Goal: Task Accomplishment & Management: Use online tool/utility

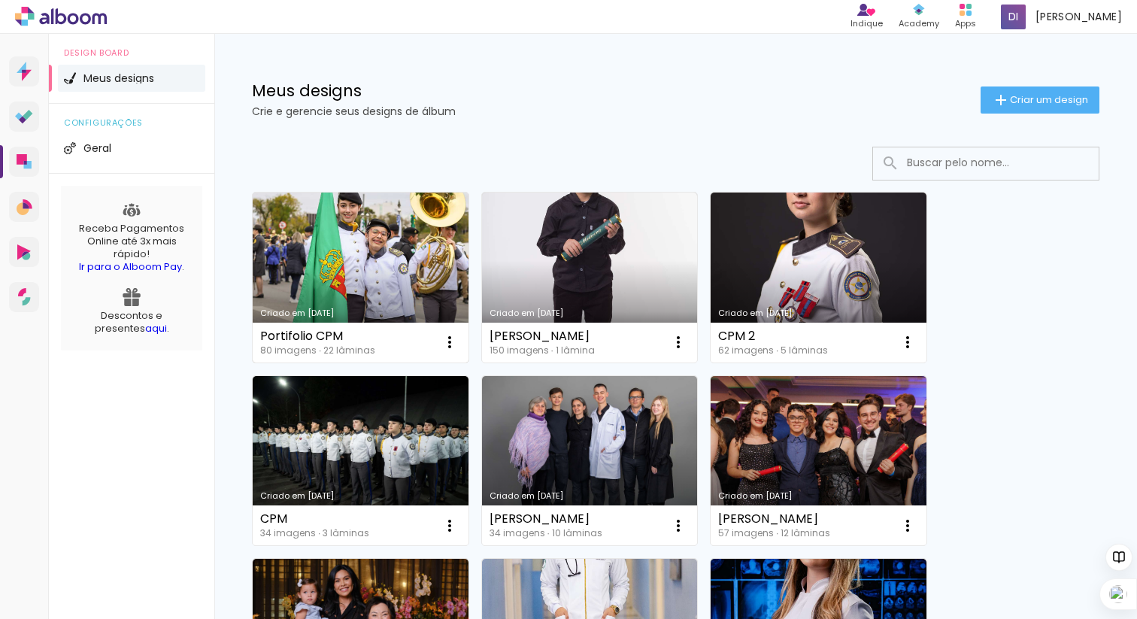
click at [387, 278] on link "Criado em [DATE]" at bounding box center [361, 278] width 216 height 170
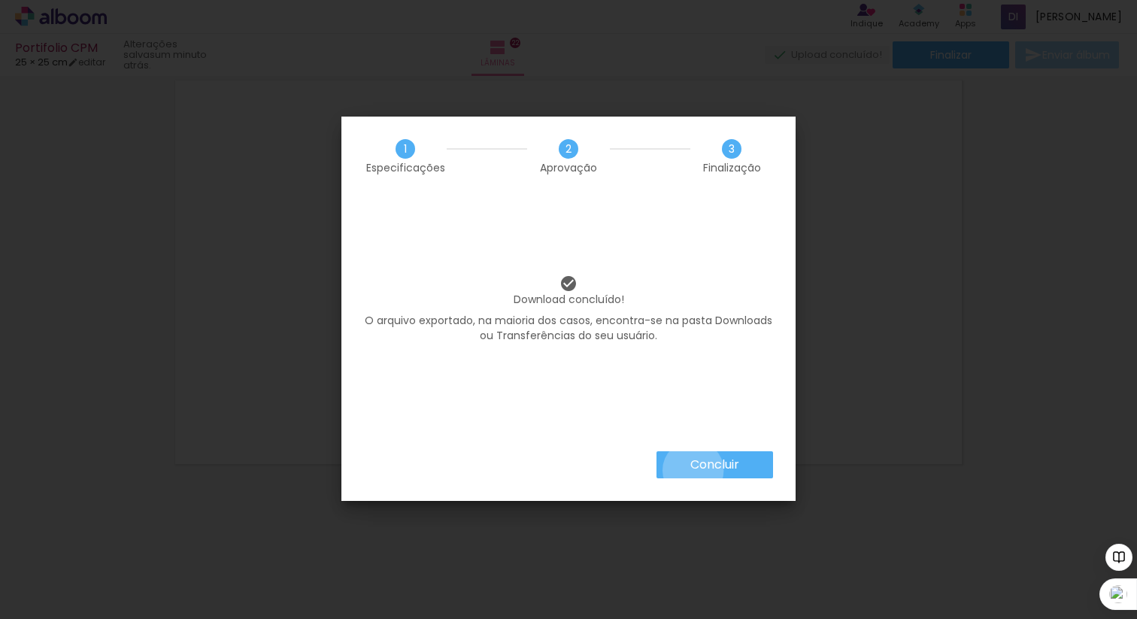
click at [0, 0] on slot "Concluir" at bounding box center [0, 0] width 0 height 0
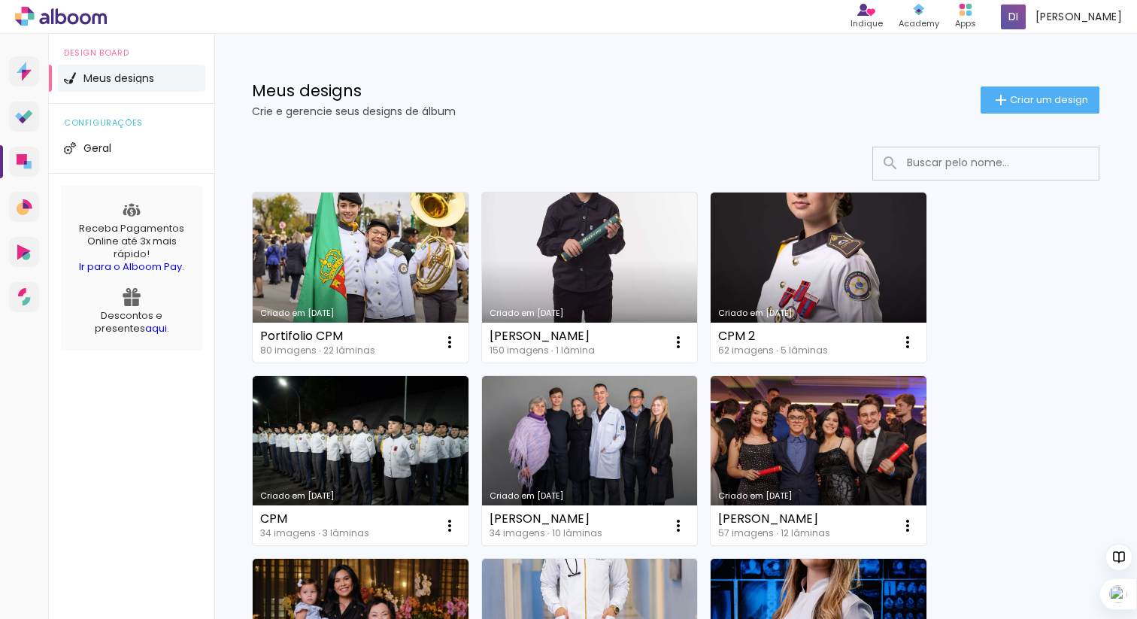
click at [332, 253] on link "Criado em [DATE]" at bounding box center [361, 278] width 216 height 170
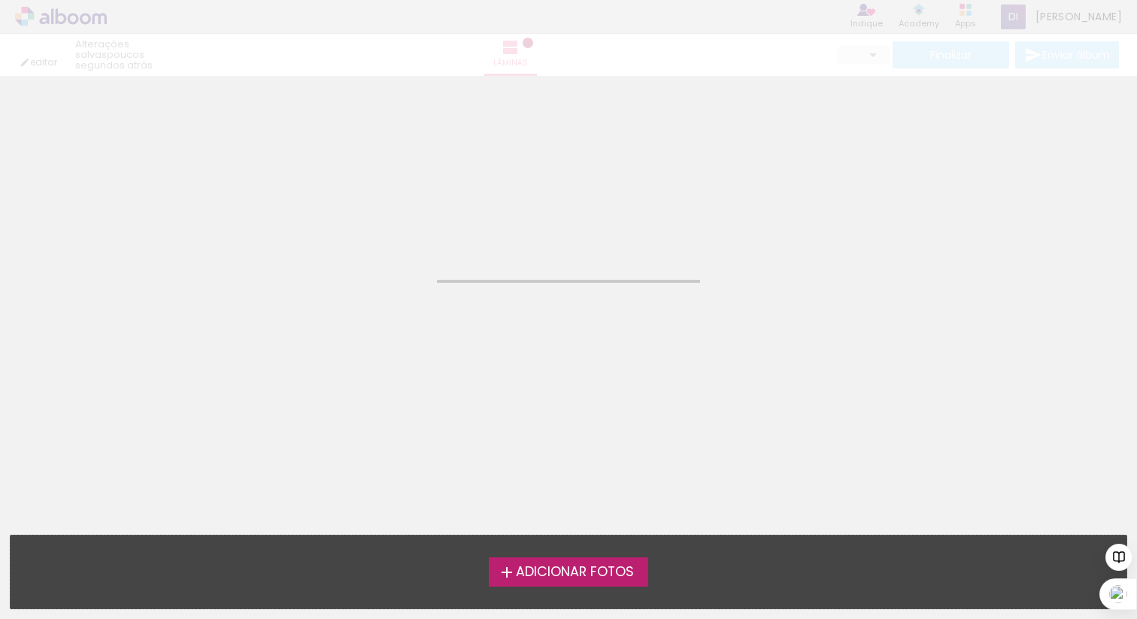
click at [332, 253] on neon-animated-pages "Confirmar Cancelar" at bounding box center [568, 347] width 1137 height 543
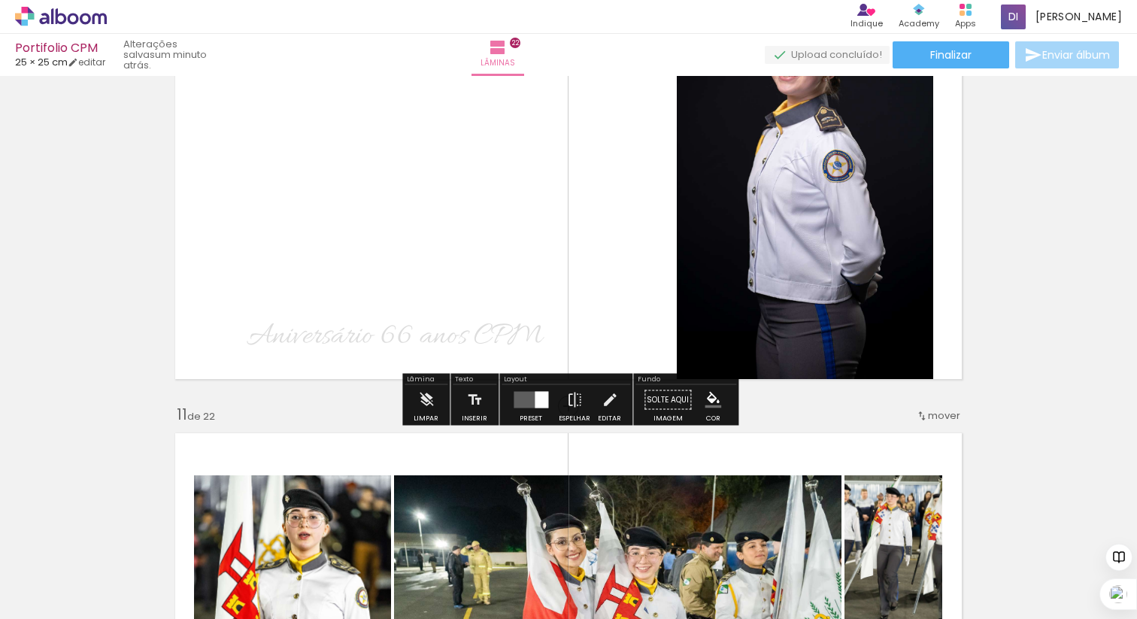
scroll to position [4088, 0]
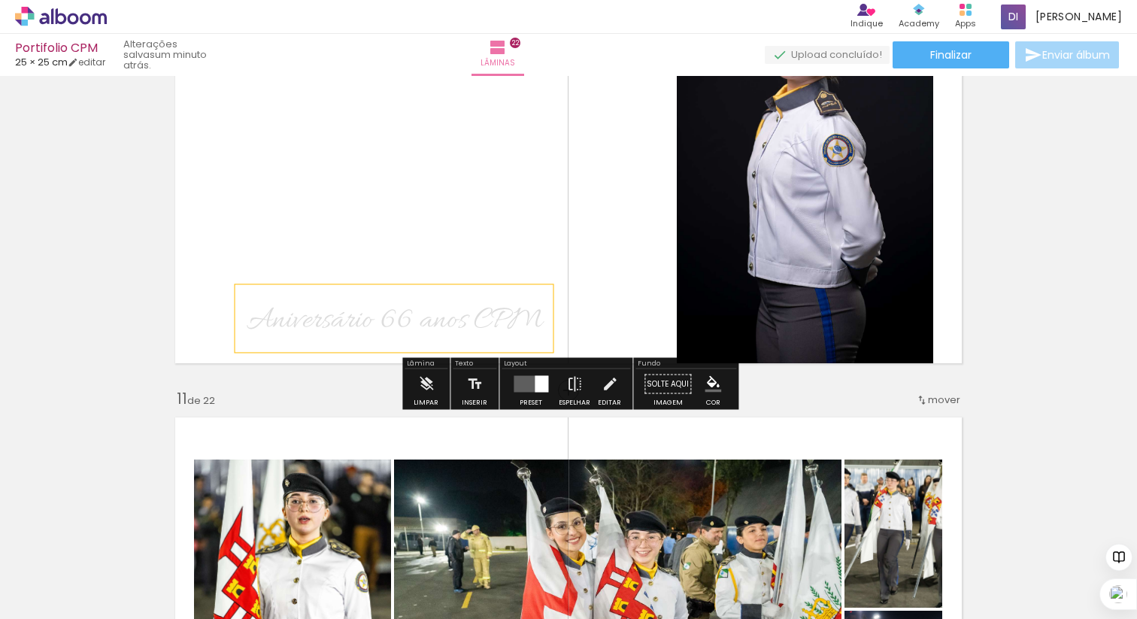
click at [331, 319] on span "Aniversário 66 anos CPM" at bounding box center [395, 321] width 296 height 40
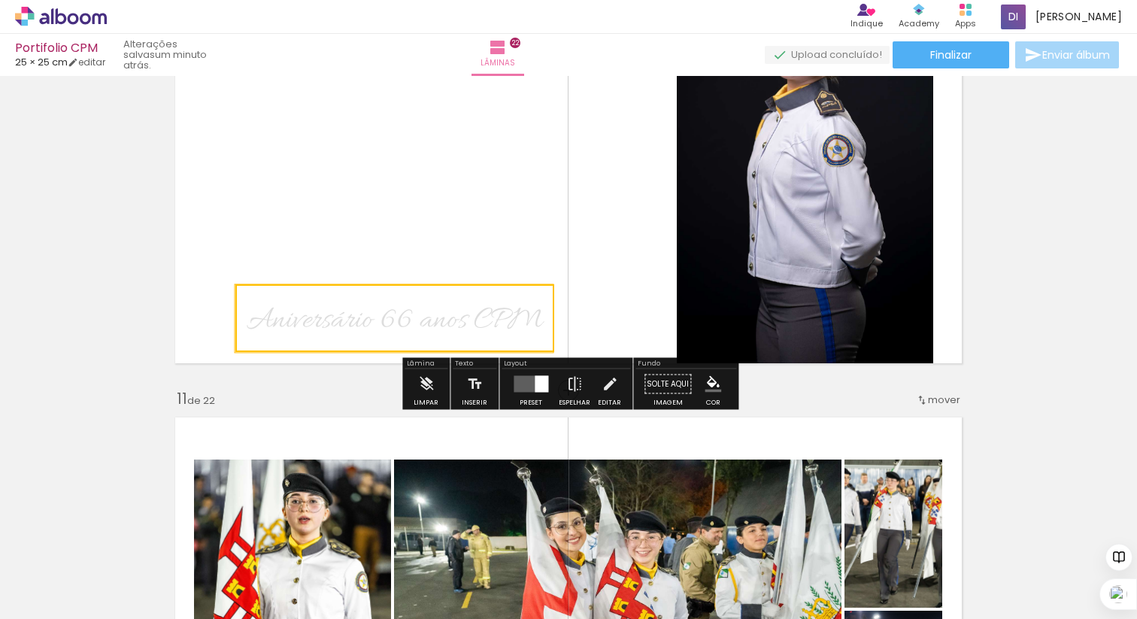
click at [331, 319] on quentale-selection at bounding box center [394, 318] width 319 height 68
type input "Allura"
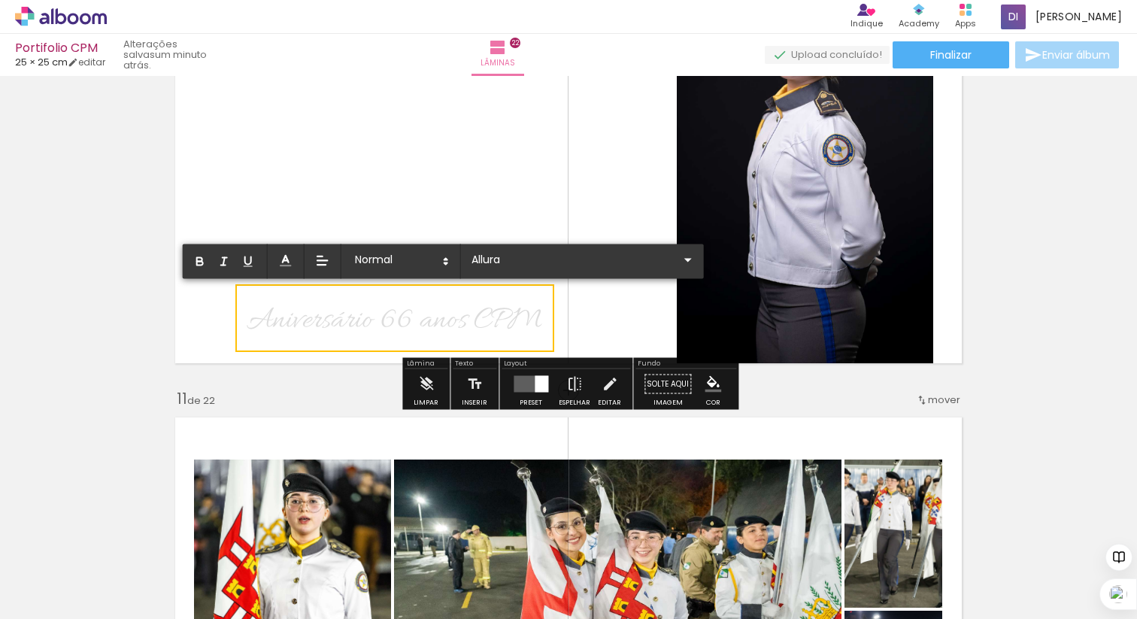
click at [331, 319] on span "Aniversário 66 anos CPM" at bounding box center [395, 321] width 296 height 40
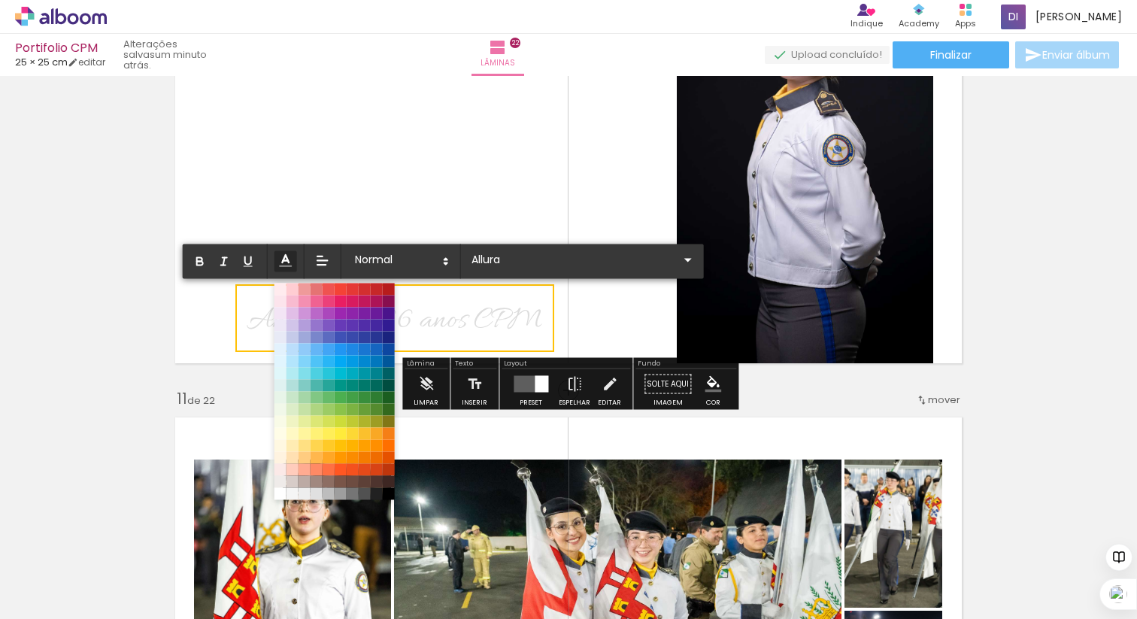
click at [281, 258] on icon at bounding box center [286, 260] width 17 height 17
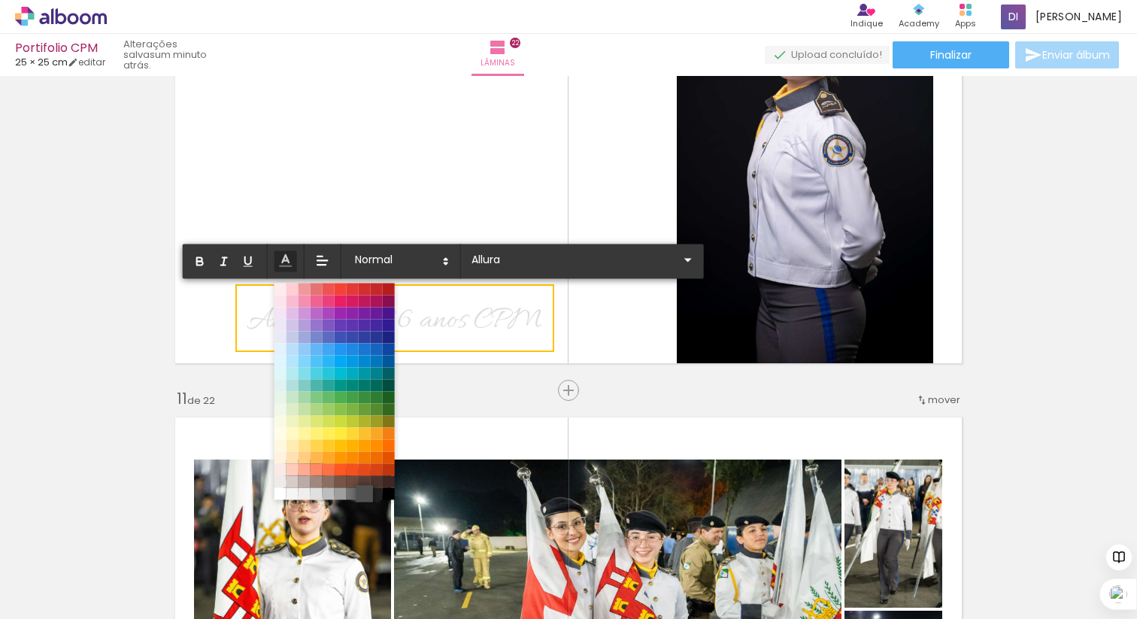
click at [361, 496] on span at bounding box center [364, 493] width 17 height 17
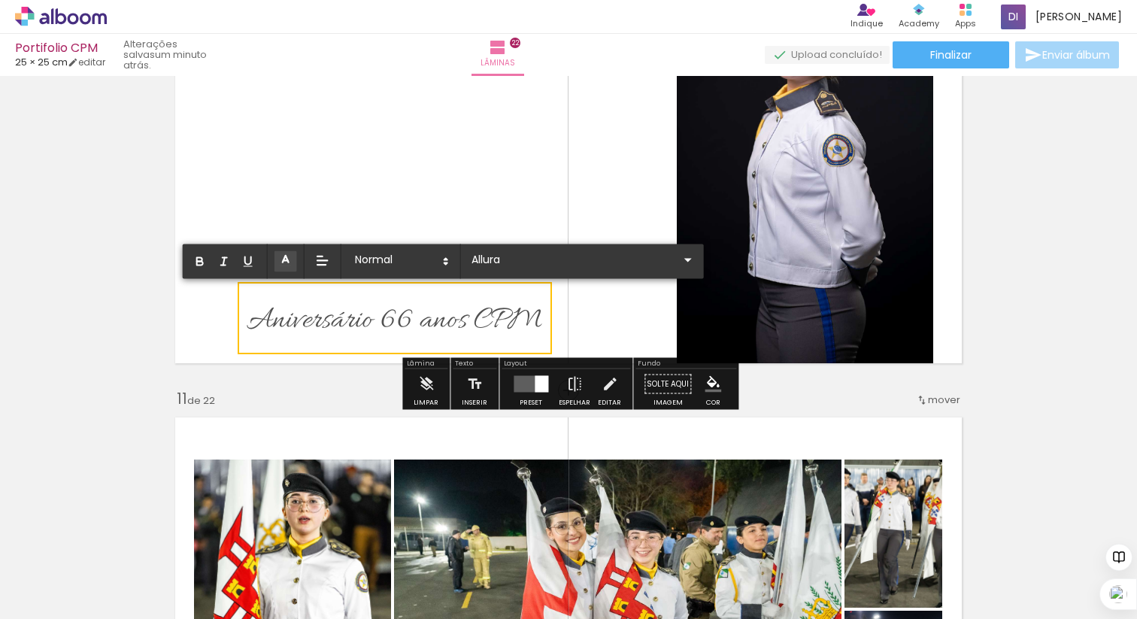
click at [231, 333] on quentale-layouter at bounding box center [568, 171] width 803 height 400
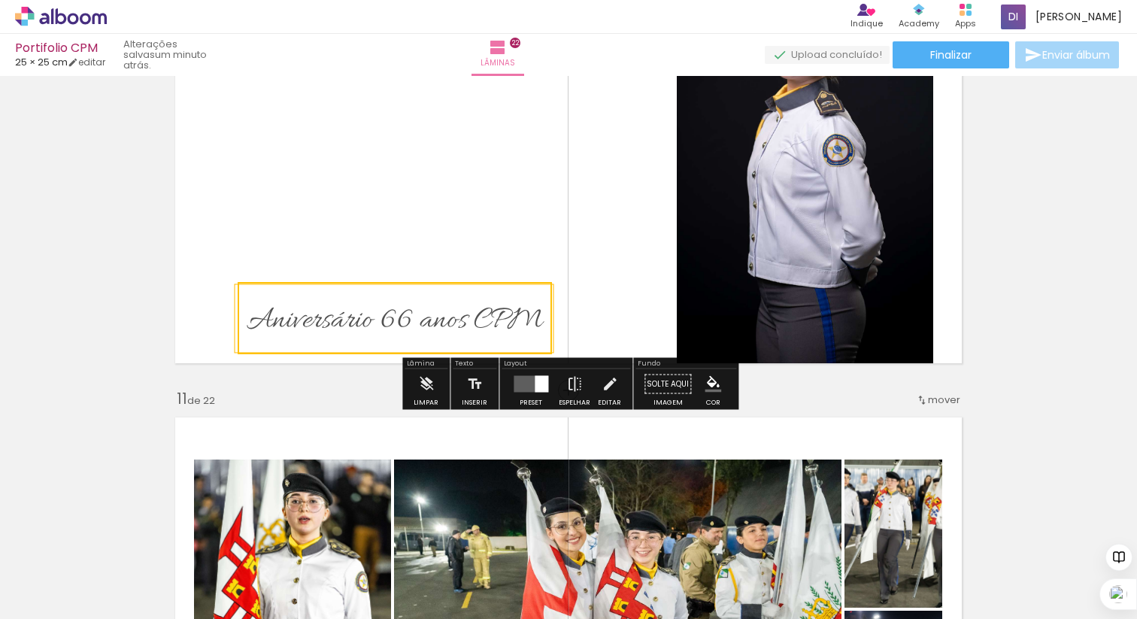
click at [337, 197] on quentale-layouter at bounding box center [568, 171] width 803 height 400
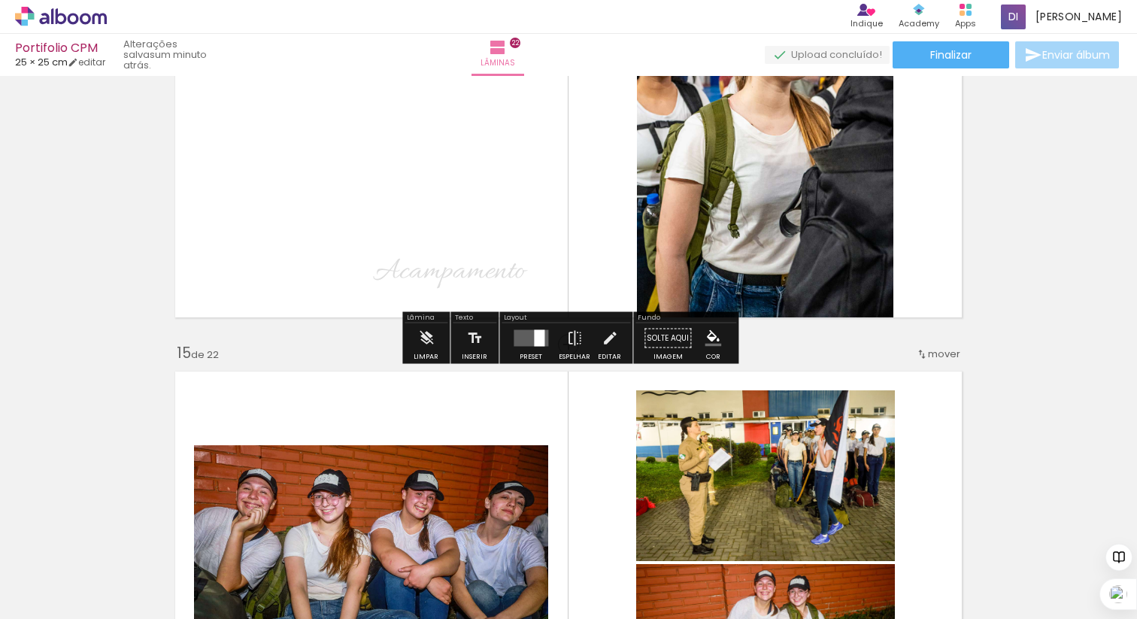
scroll to position [5897, 0]
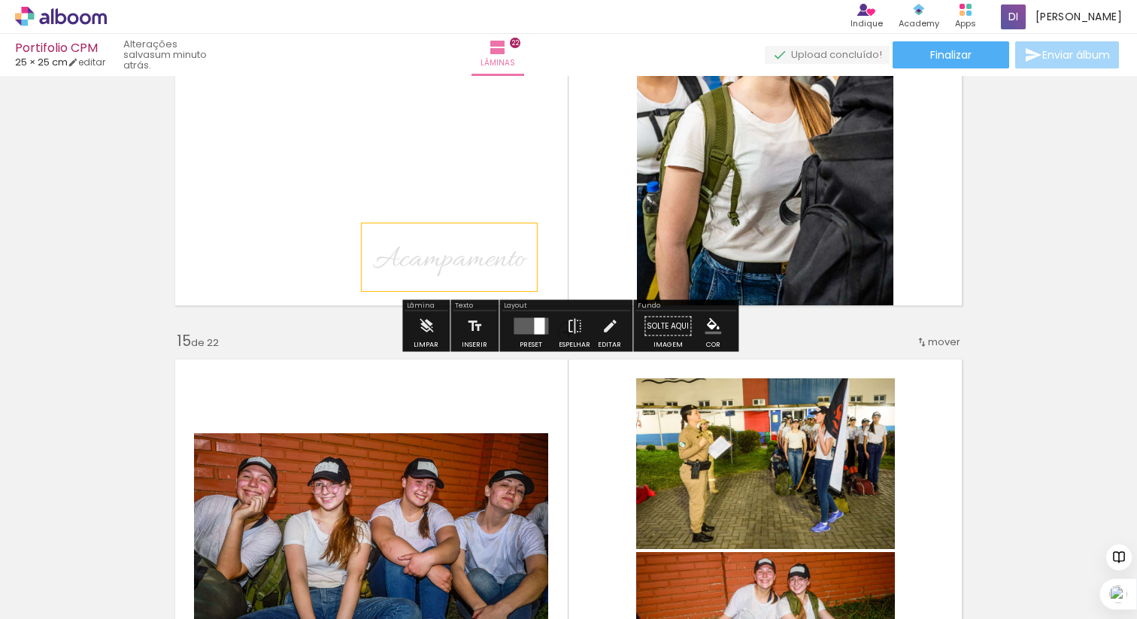
click at [419, 255] on span "Acampamento" at bounding box center [449, 260] width 153 height 40
click at [419, 255] on quentale-selection at bounding box center [450, 257] width 177 height 68
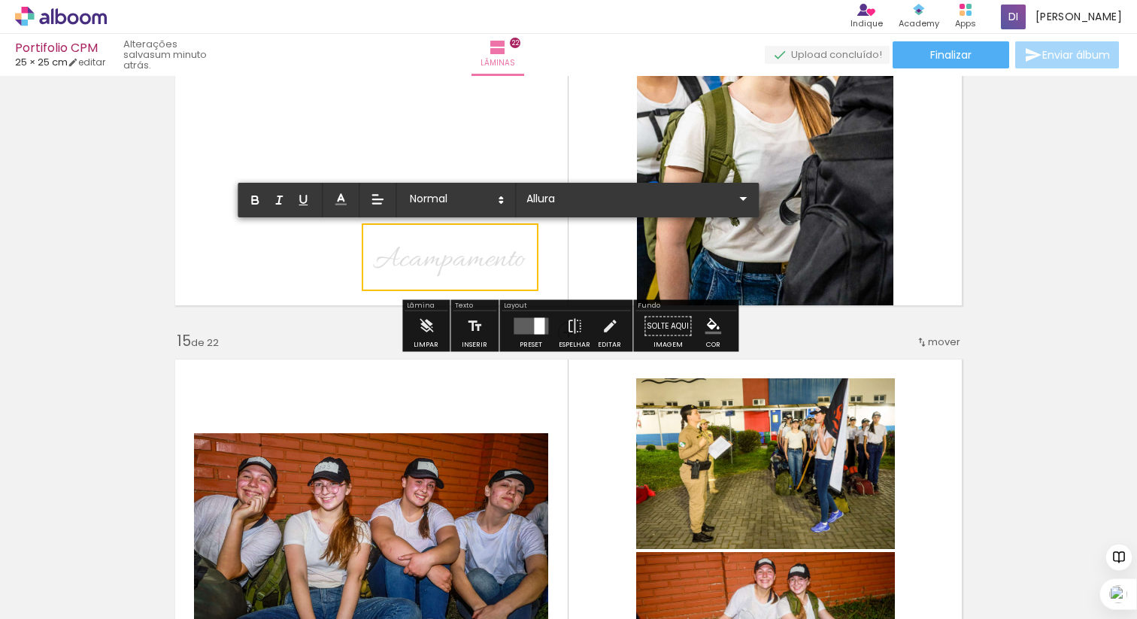
click at [419, 255] on span "Acampamento" at bounding box center [449, 260] width 153 height 40
click at [341, 194] on polyline at bounding box center [341, 197] width 6 height 7
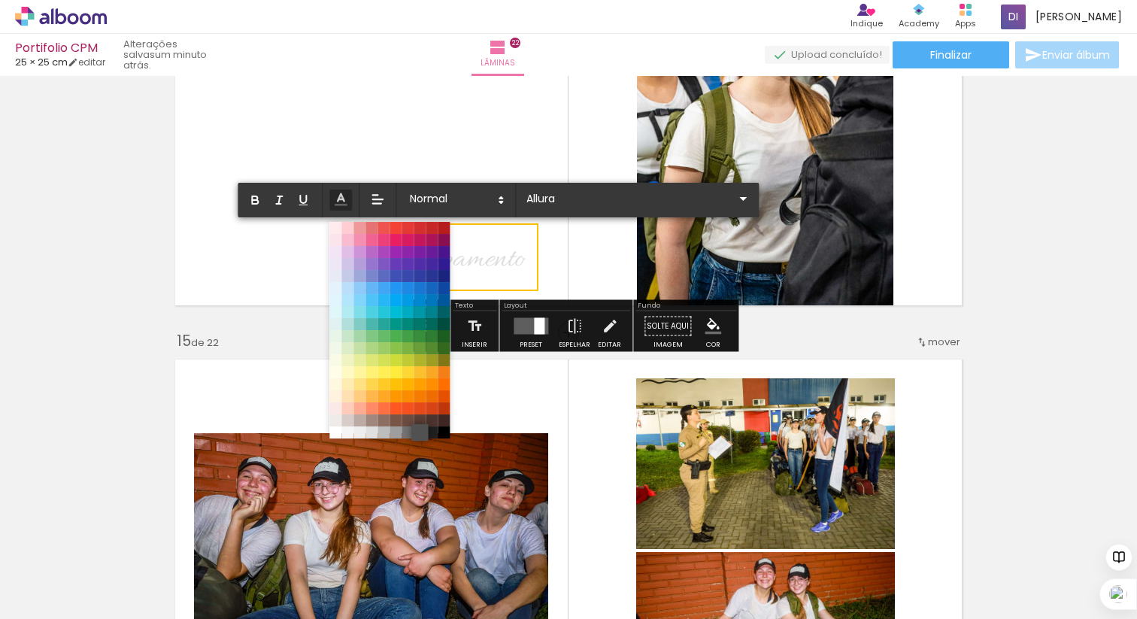
click at [423, 430] on span at bounding box center [419, 432] width 17 height 17
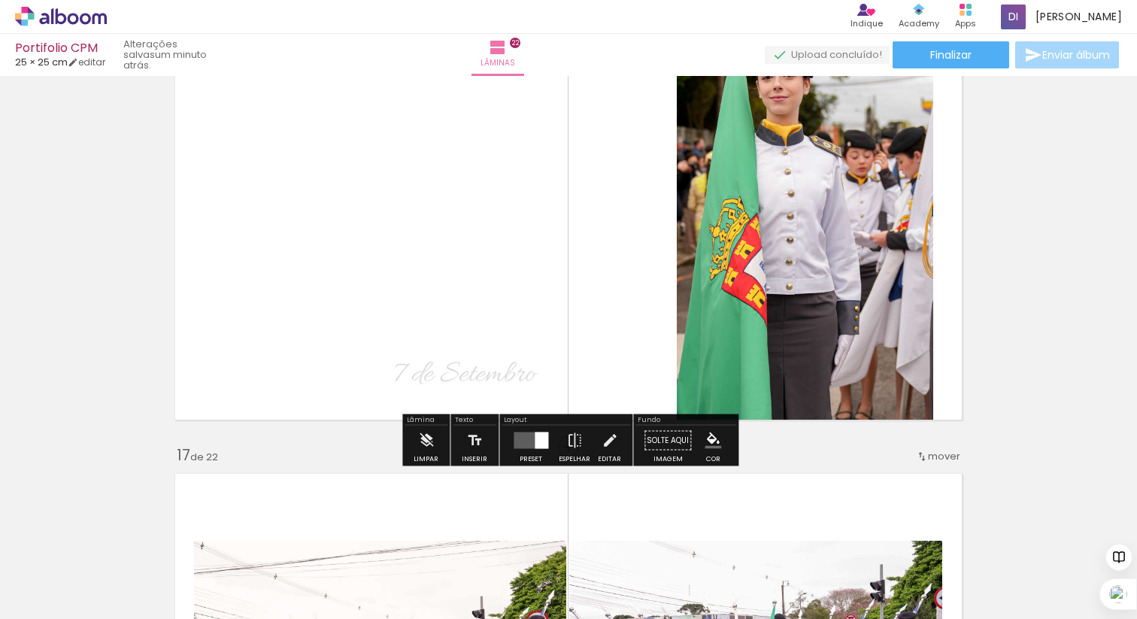
scroll to position [6680, 0]
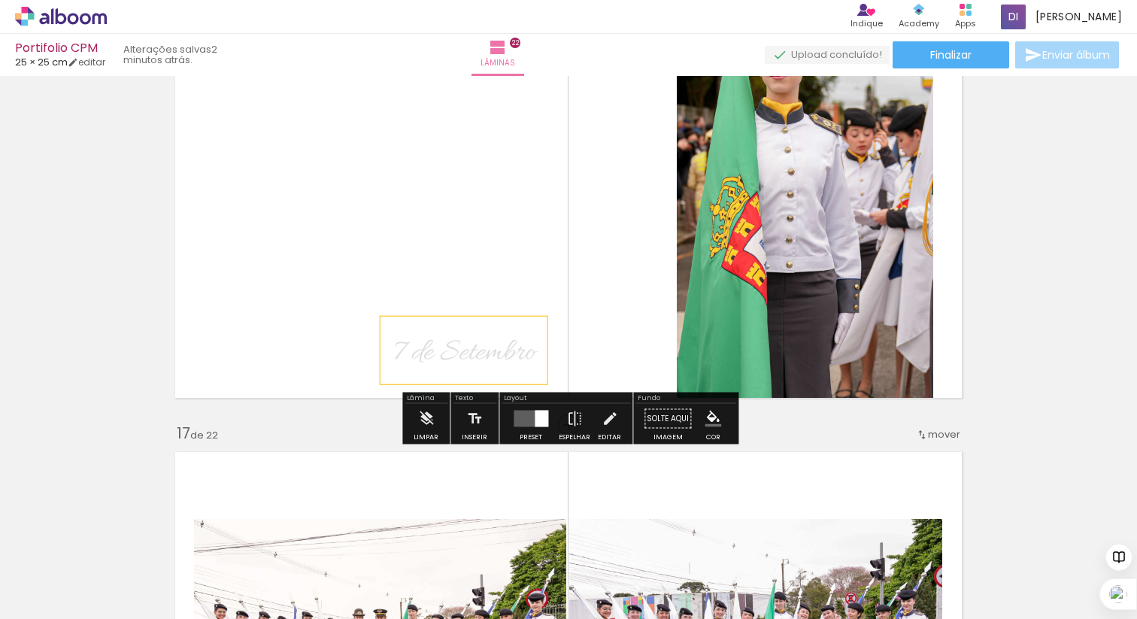
click at [455, 349] on span "7 de Setembro" at bounding box center [464, 353] width 144 height 40
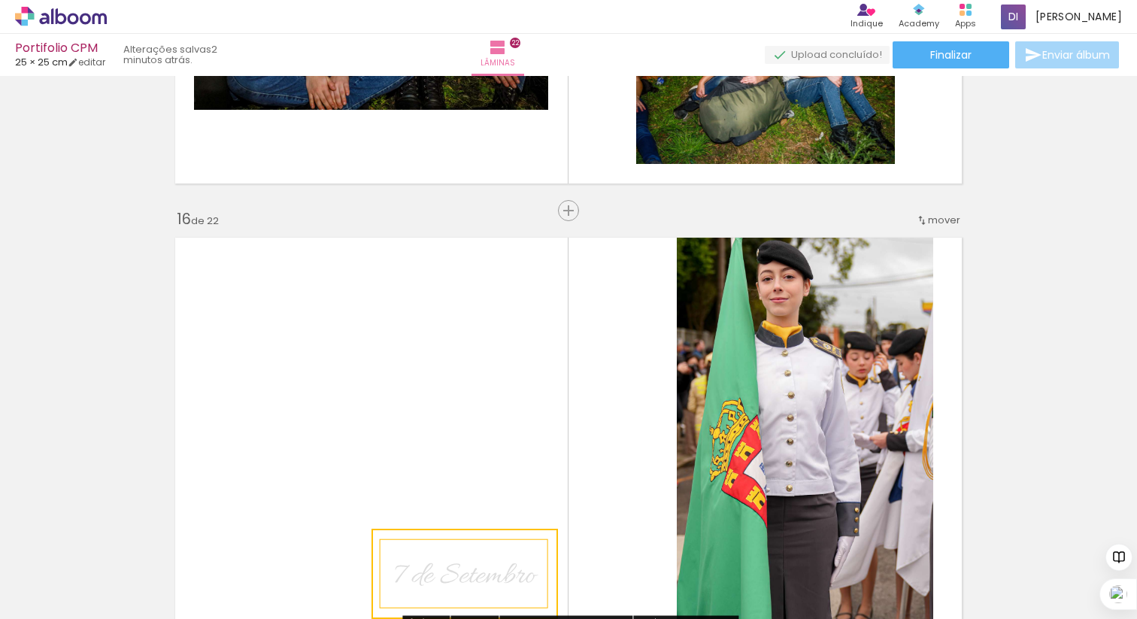
click at [455, 349] on quentale-layouter at bounding box center [568, 429] width 803 height 400
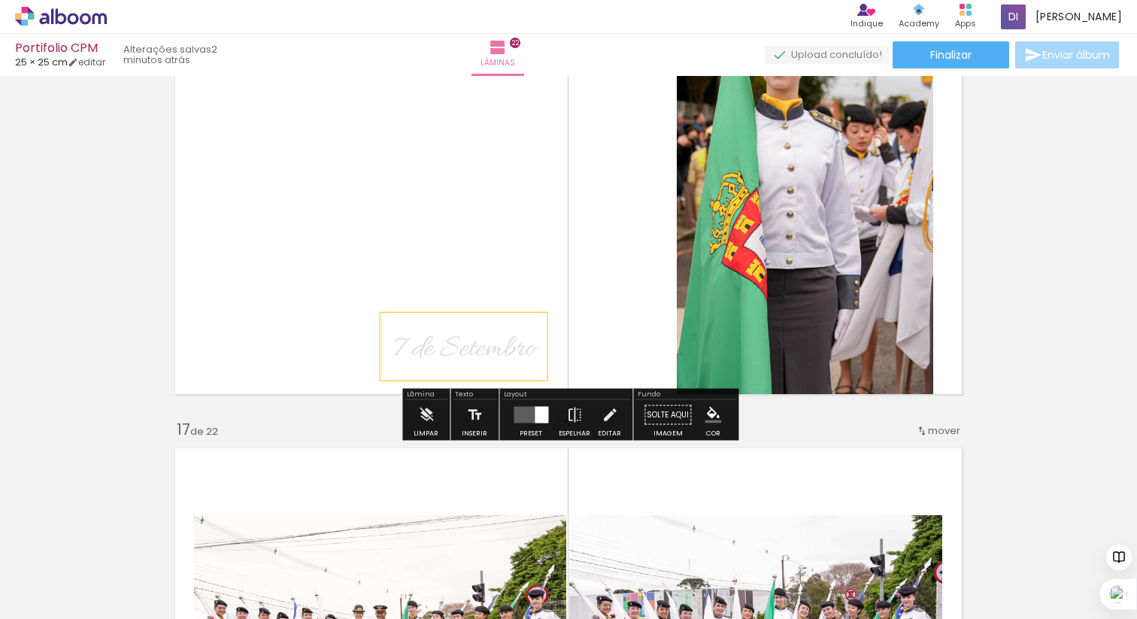
scroll to position [6683, 0]
click at [456, 344] on span "7 de Setembro" at bounding box center [464, 350] width 144 height 40
click at [456, 344] on quentale-selection at bounding box center [465, 348] width 168 height 68
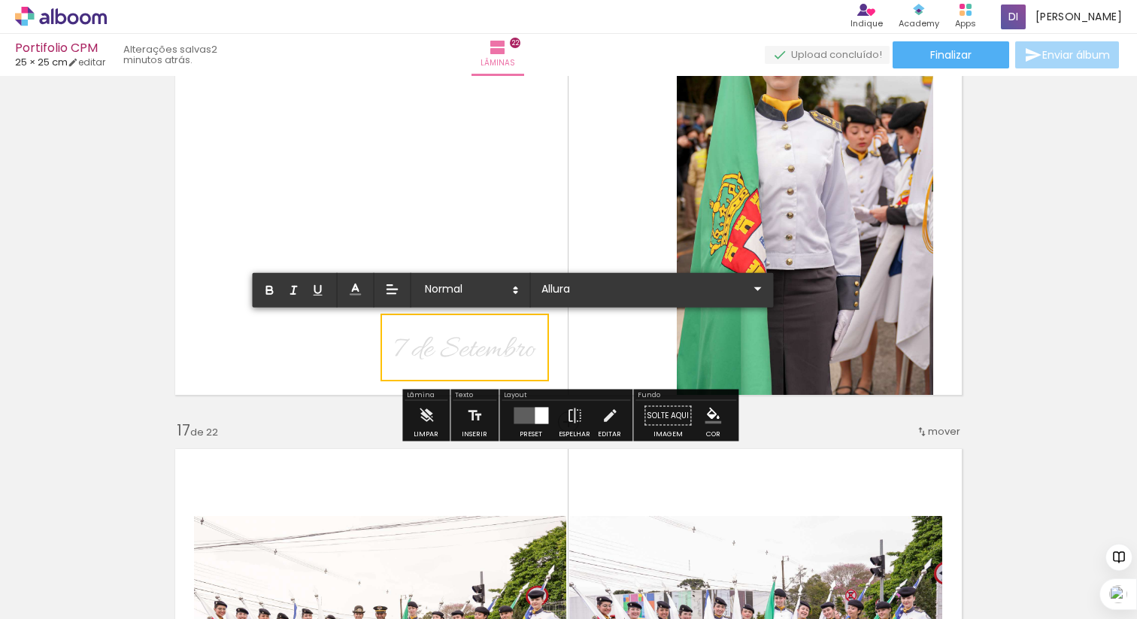
click at [456, 344] on span "7 de Setembro" at bounding box center [464, 350] width 144 height 40
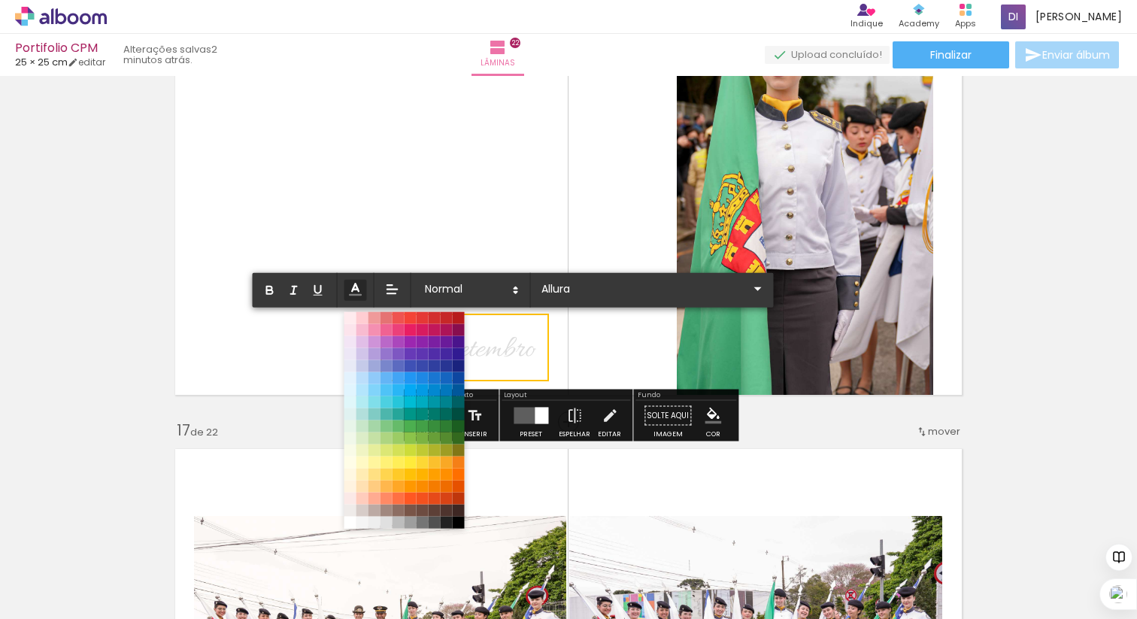
click at [353, 285] on icon at bounding box center [355, 289] width 17 height 17
click at [433, 520] on span at bounding box center [434, 522] width 17 height 17
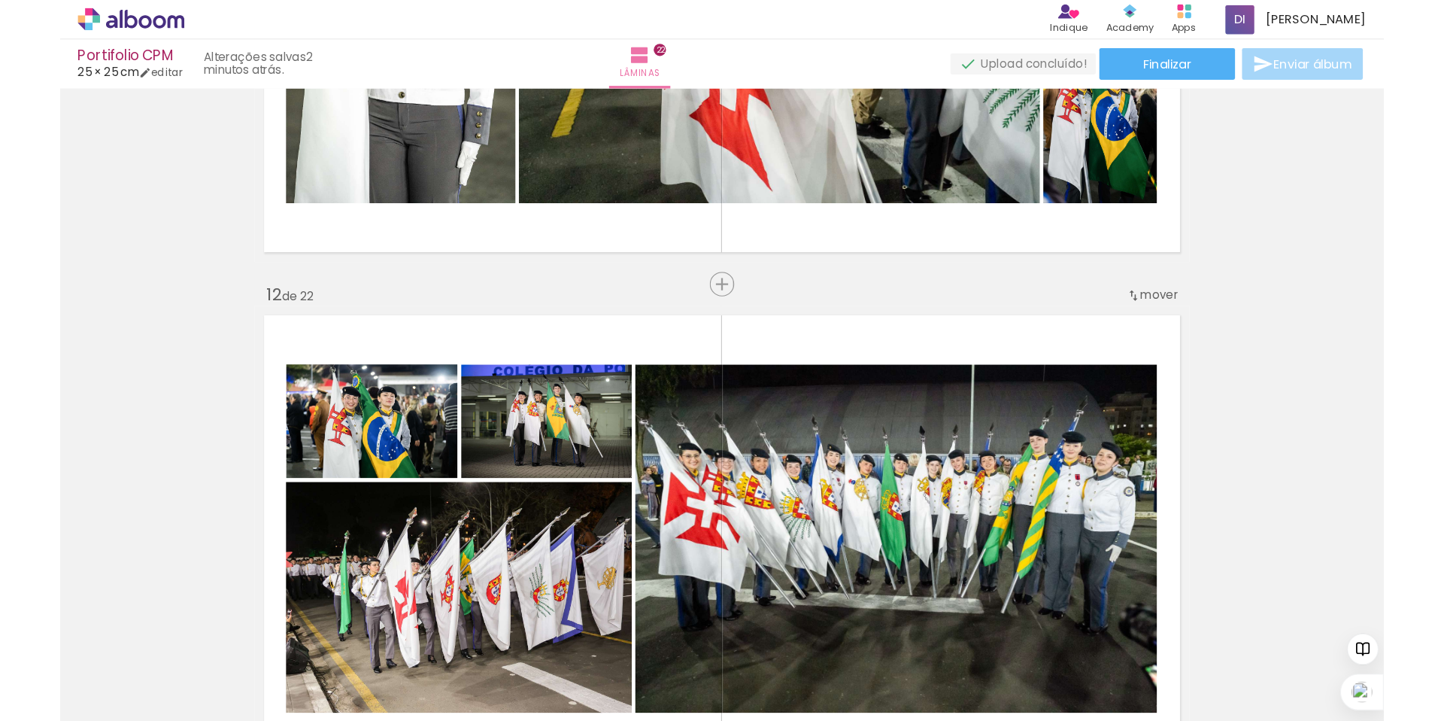
scroll to position [4412, 0]
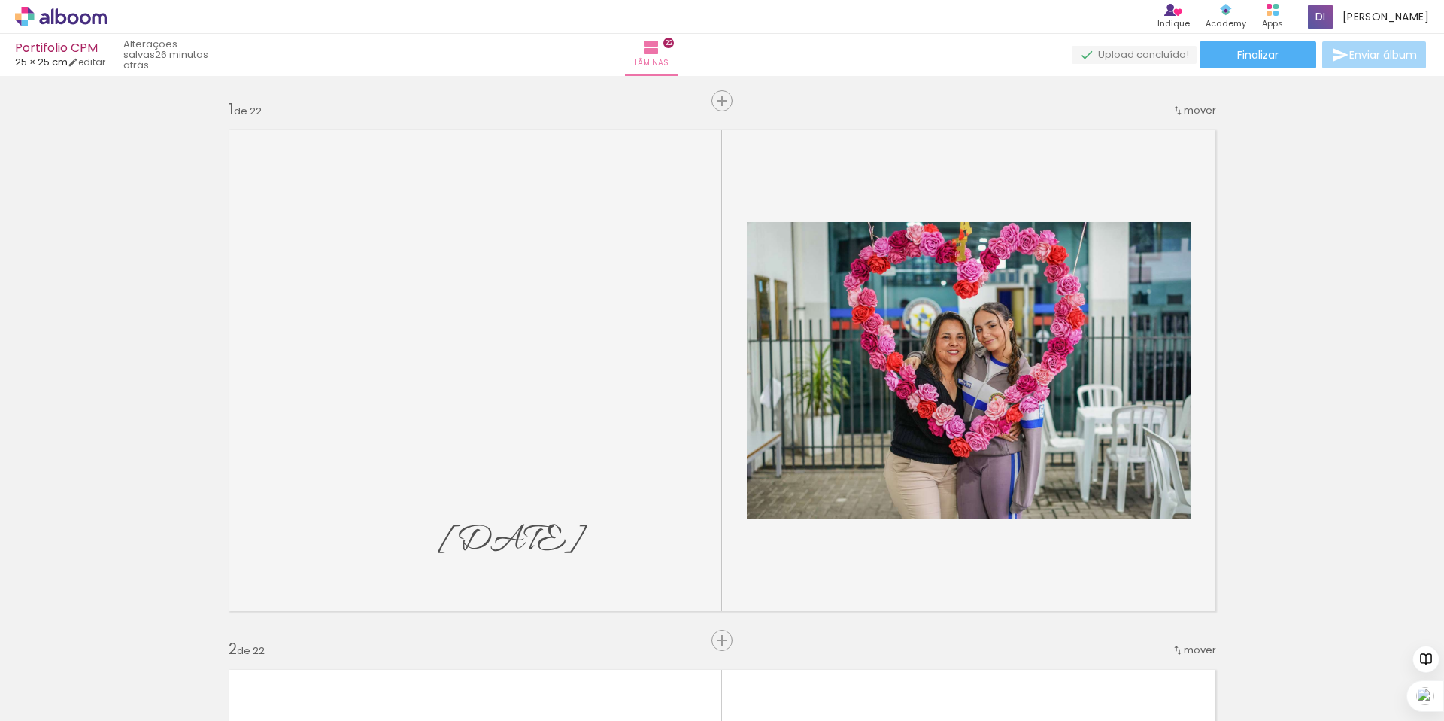
scroll to position [4412, 0]
